Goal: Obtain resource: Obtain resource

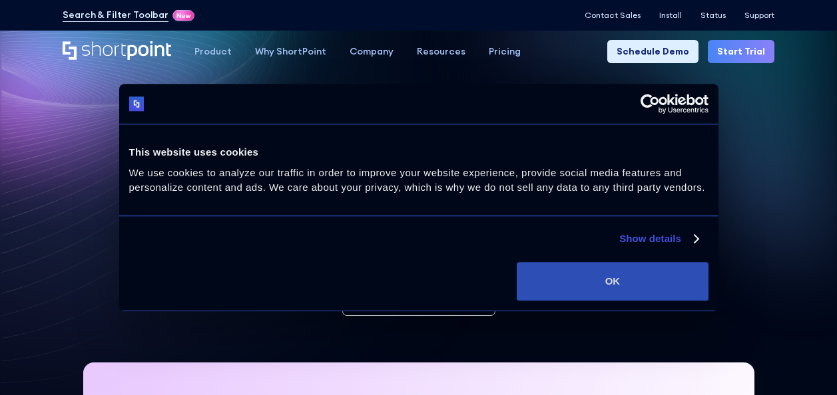
click at [626, 277] on button "OK" at bounding box center [611, 281] width 191 height 39
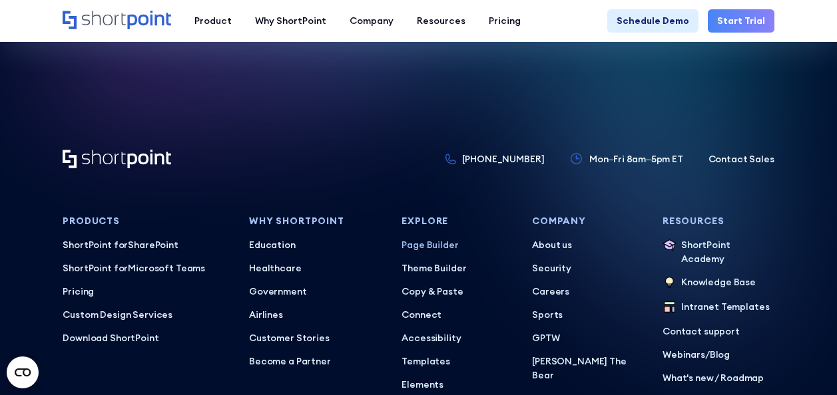
scroll to position [5880, 0]
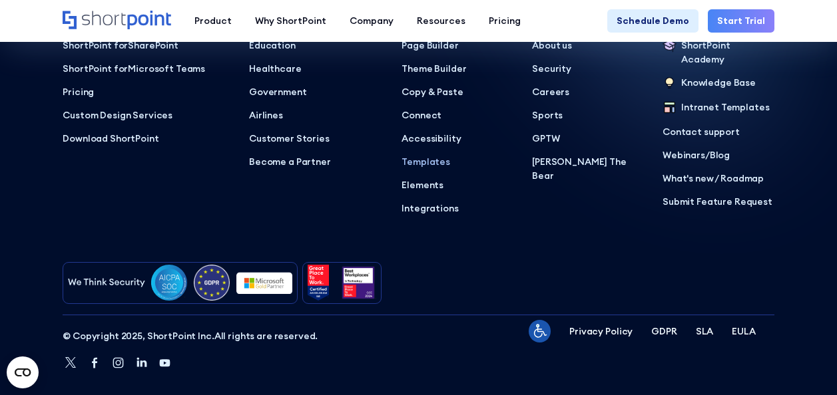
click at [431, 155] on p "Templates" at bounding box center [457, 162] width 112 height 14
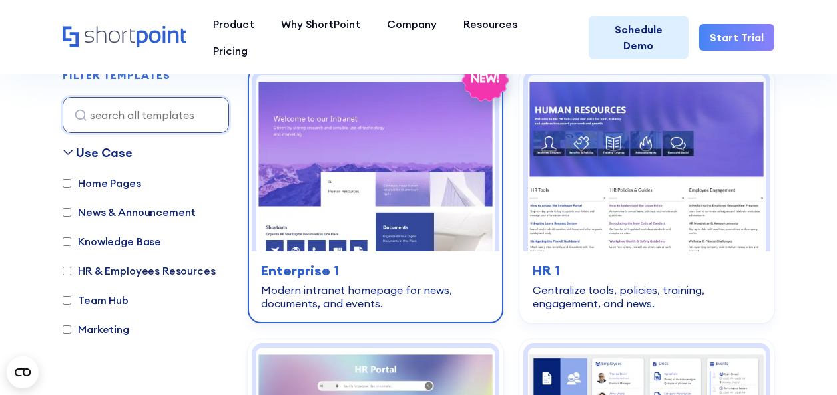
scroll to position [399, 0]
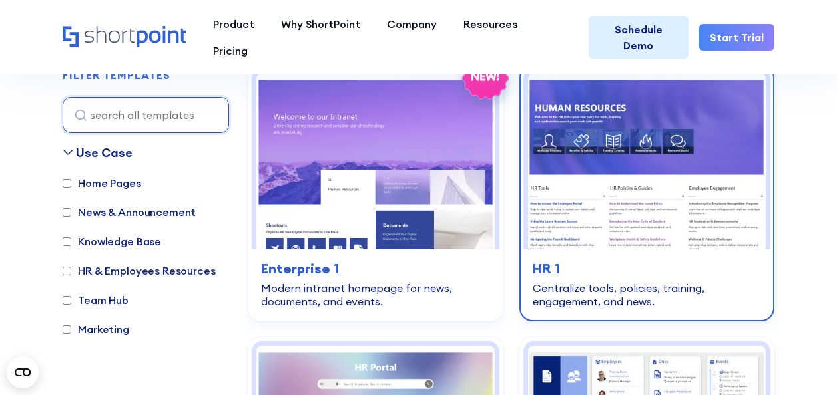
click at [633, 168] on img at bounding box center [647, 161] width 238 height 176
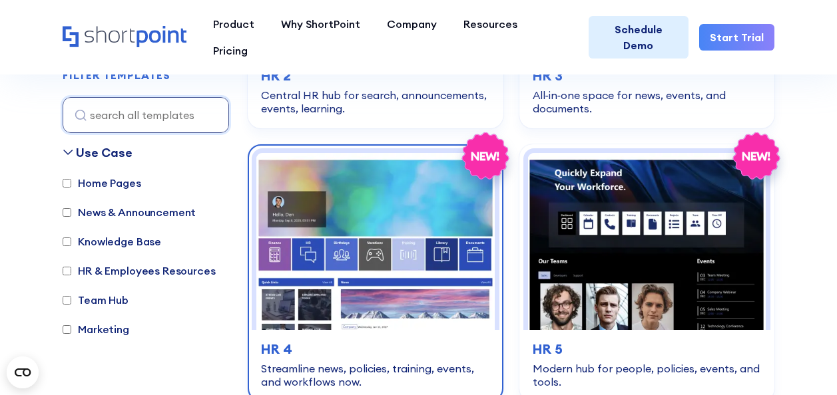
scroll to position [998, 0]
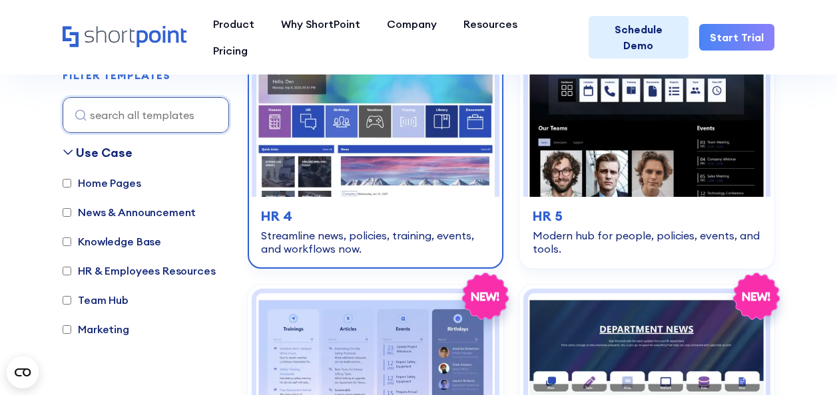
click at [329, 159] on img at bounding box center [375, 108] width 238 height 176
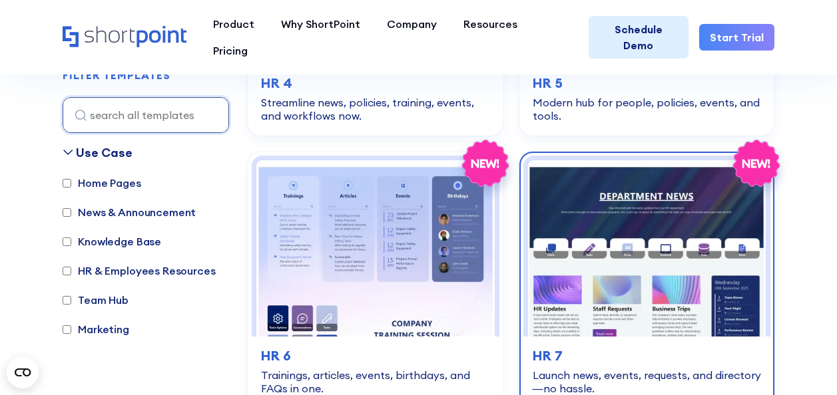
scroll to position [1198, 0]
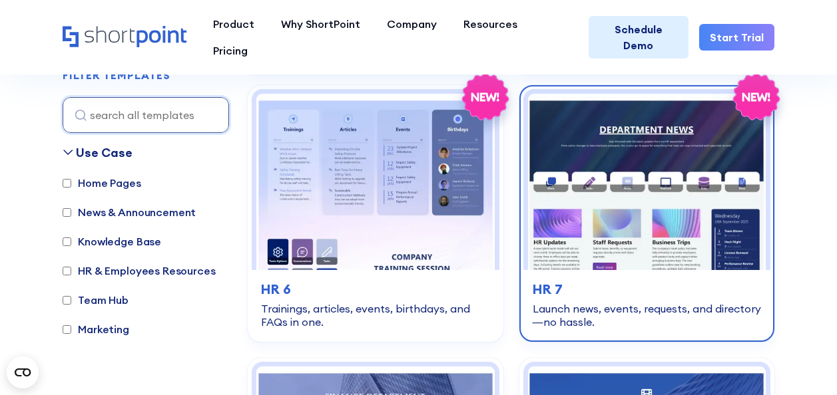
click at [602, 210] on img at bounding box center [647, 182] width 238 height 176
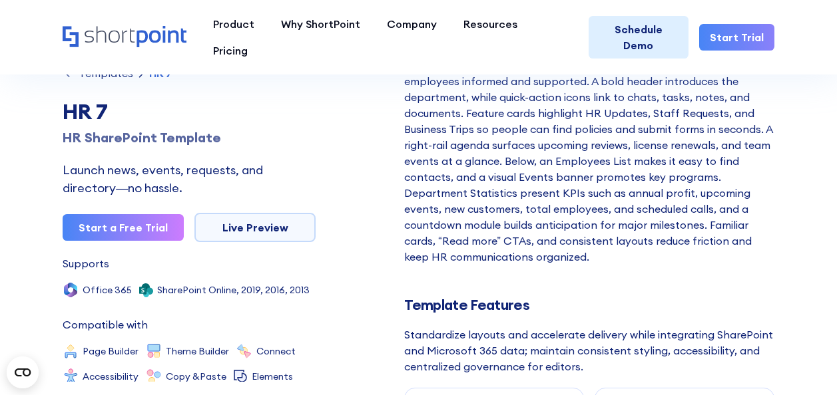
scroll to position [399, 0]
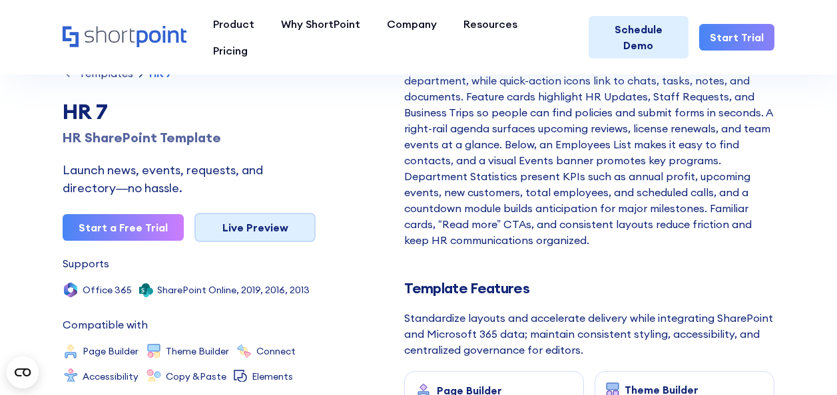
drag, startPoint x: 286, startPoint y: 243, endPoint x: 280, endPoint y: 238, distance: 8.0
click at [286, 243] on div "Templates HR 7 HR 7 HR SharePoint Template Launch news, events, requests, and d…" at bounding box center [189, 224] width 253 height 315
click at [272, 226] on link "Live Preview" at bounding box center [254, 227] width 121 height 29
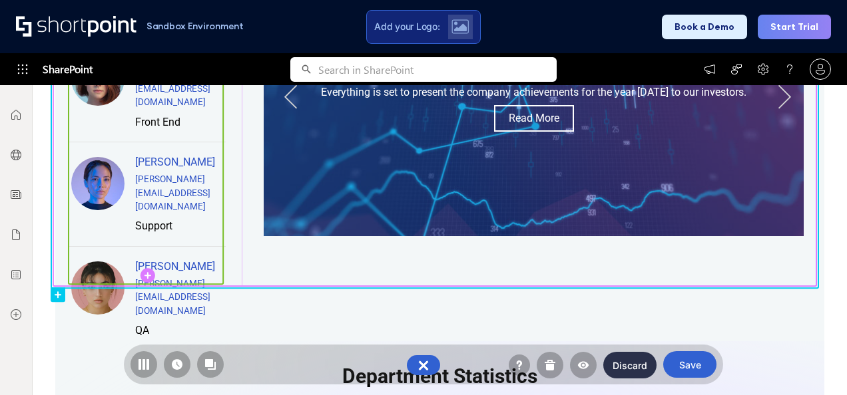
scroll to position [932, 0]
